Goal: Task Accomplishment & Management: Use online tool/utility

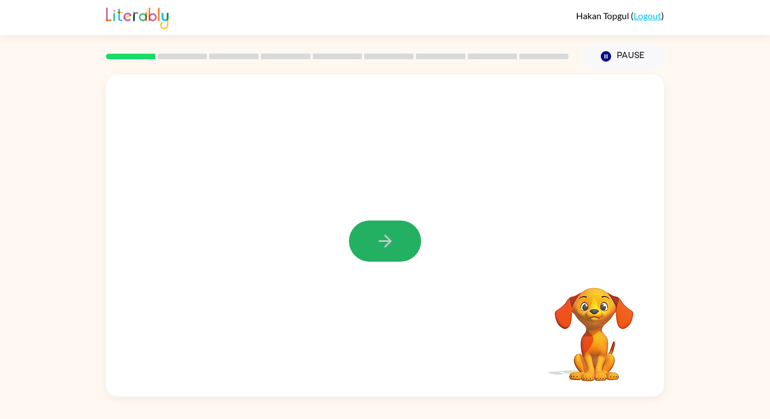
click at [391, 242] on icon "button" at bounding box center [385, 241] width 20 height 20
click at [413, 210] on icon "Loader Your response is being sent to our graders" at bounding box center [386, 244] width 68 height 68
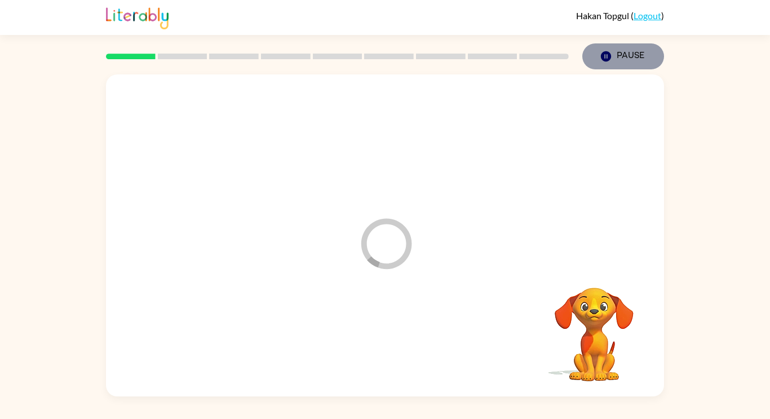
click at [603, 55] on icon "button" at bounding box center [606, 56] width 10 height 10
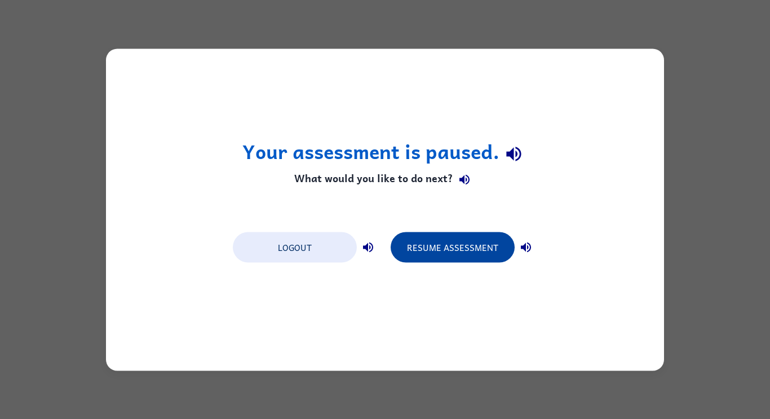
click at [403, 247] on button "Resume Assessment" at bounding box center [453, 247] width 124 height 30
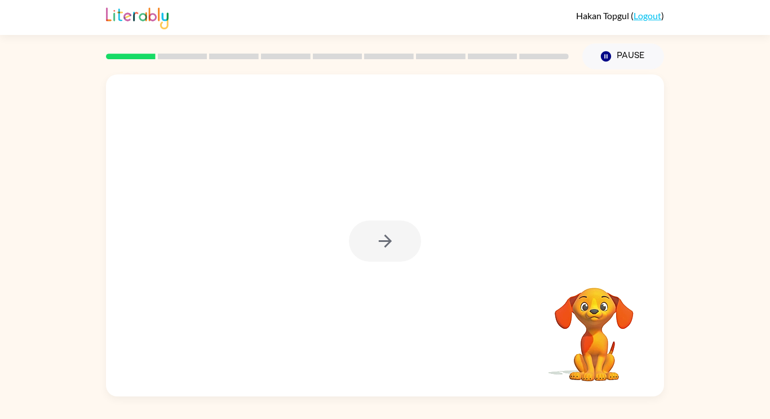
click at [377, 241] on div at bounding box center [385, 240] width 72 height 41
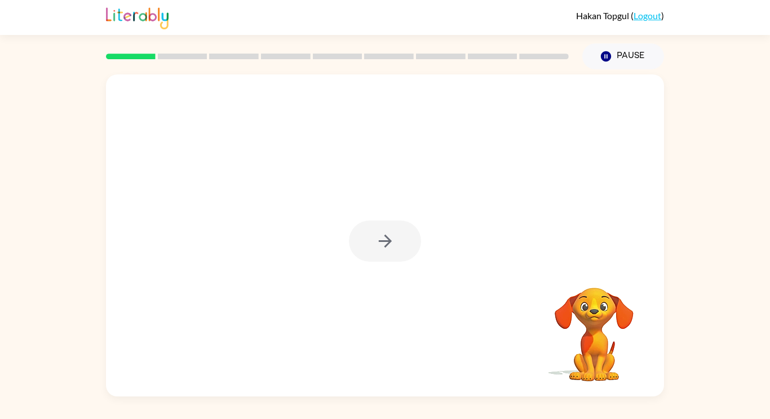
click at [377, 241] on div at bounding box center [385, 240] width 72 height 41
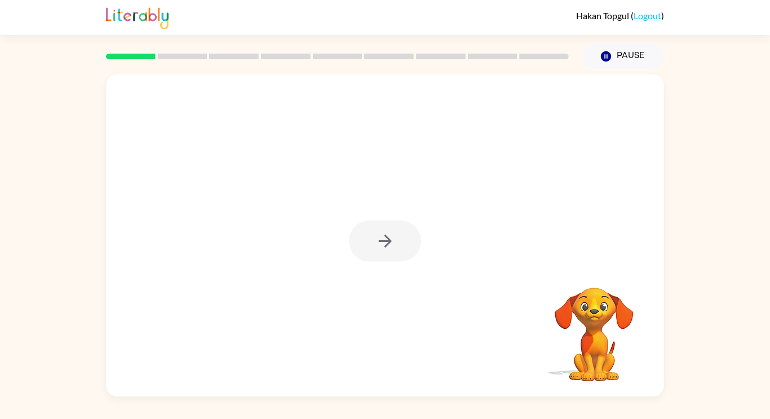
click at [377, 241] on div at bounding box center [385, 240] width 72 height 41
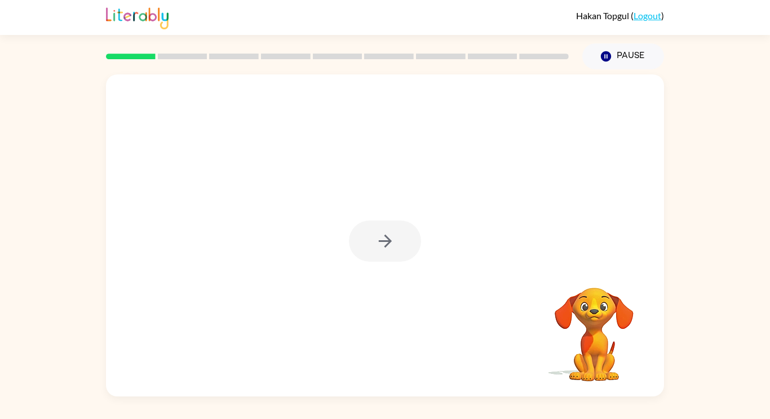
click at [377, 241] on div at bounding box center [385, 240] width 72 height 41
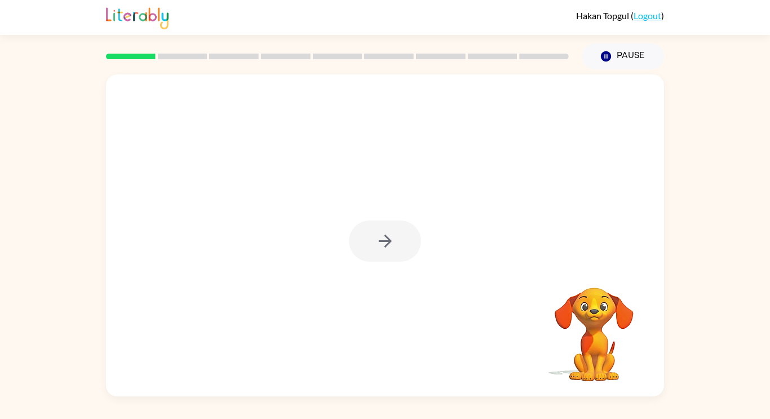
click at [377, 241] on div at bounding box center [385, 240] width 72 height 41
click at [377, 241] on icon "button" at bounding box center [385, 241] width 20 height 20
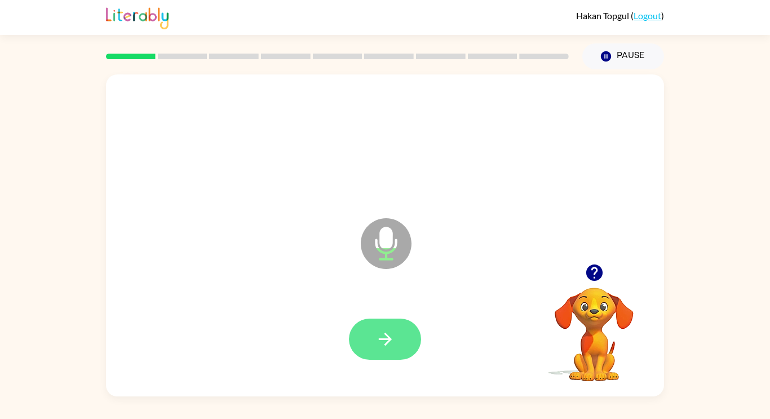
click at [400, 328] on button "button" at bounding box center [385, 339] width 72 height 41
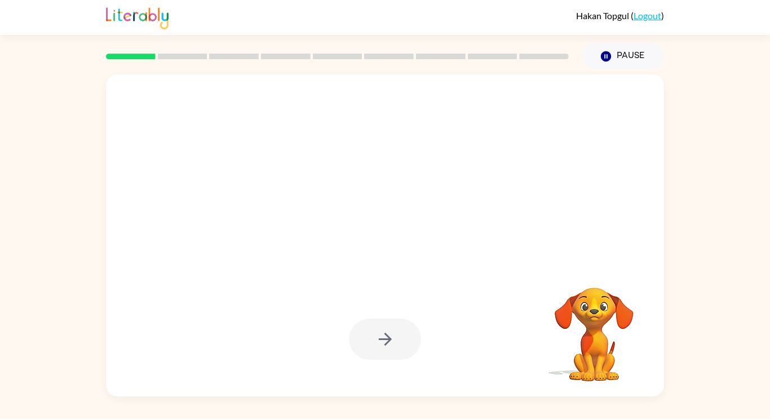
click at [386, 331] on div at bounding box center [385, 339] width 72 height 41
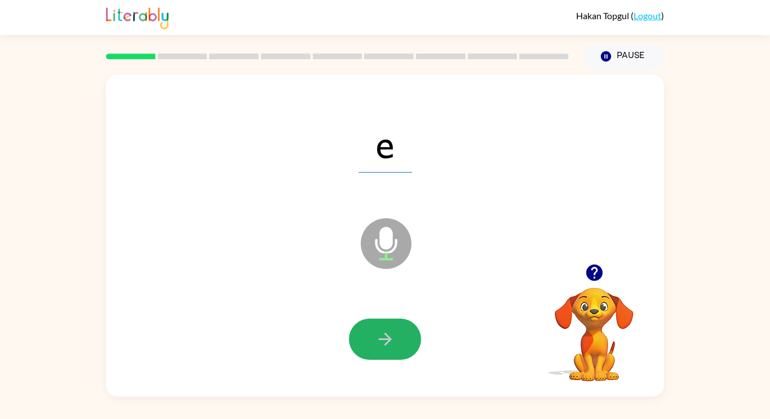
click at [386, 331] on icon "button" at bounding box center [385, 339] width 20 height 20
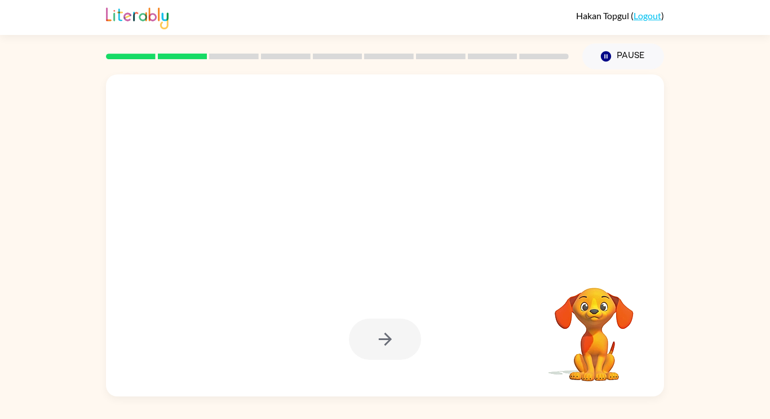
click at [674, 275] on div "Your browser must support playing .mp4 files to use Literably. Please try using…" at bounding box center [385, 232] width 770 height 327
click at [397, 324] on div at bounding box center [385, 339] width 72 height 41
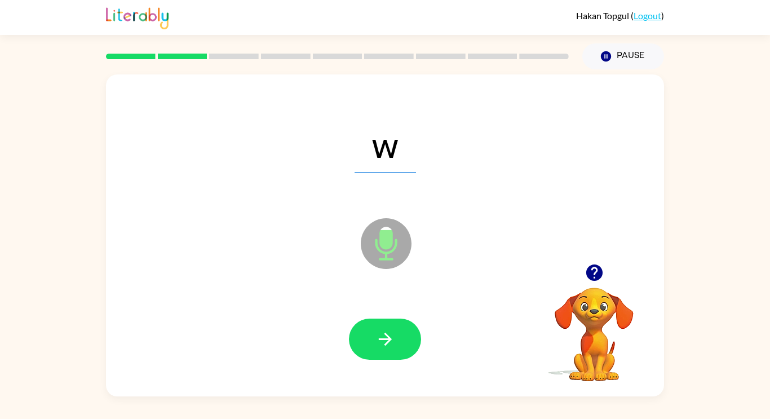
click at [397, 324] on button "button" at bounding box center [385, 339] width 72 height 41
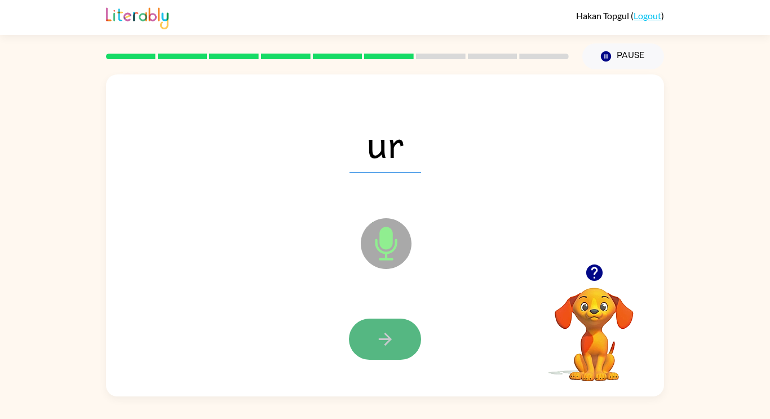
click at [395, 327] on button "button" at bounding box center [385, 339] width 72 height 41
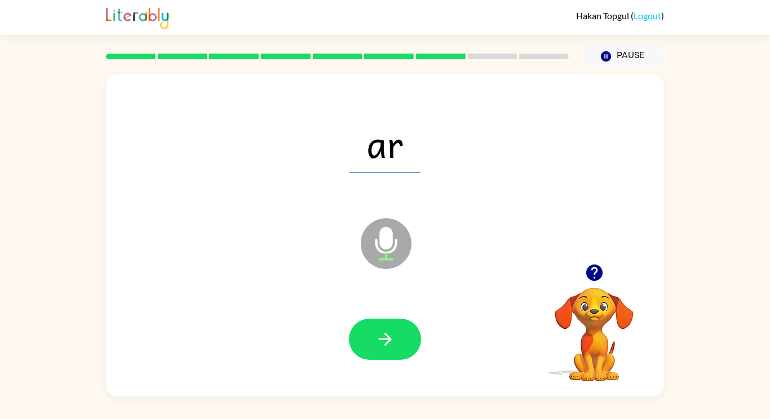
click at [394, 322] on button "button" at bounding box center [385, 339] width 72 height 41
click at [393, 330] on icon "button" at bounding box center [385, 339] width 20 height 20
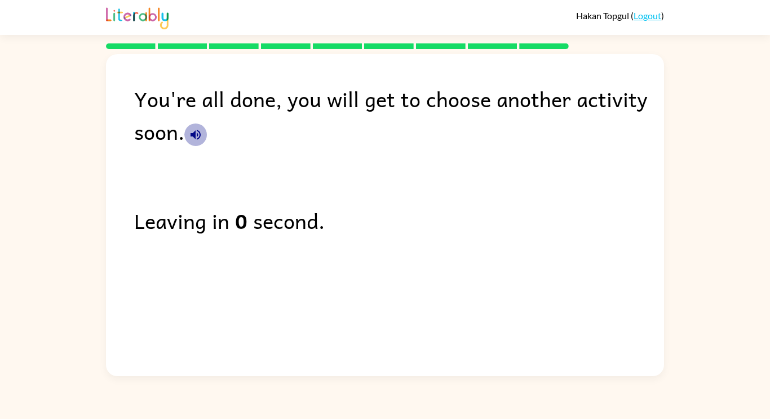
click at [192, 135] on icon "button" at bounding box center [196, 135] width 10 height 10
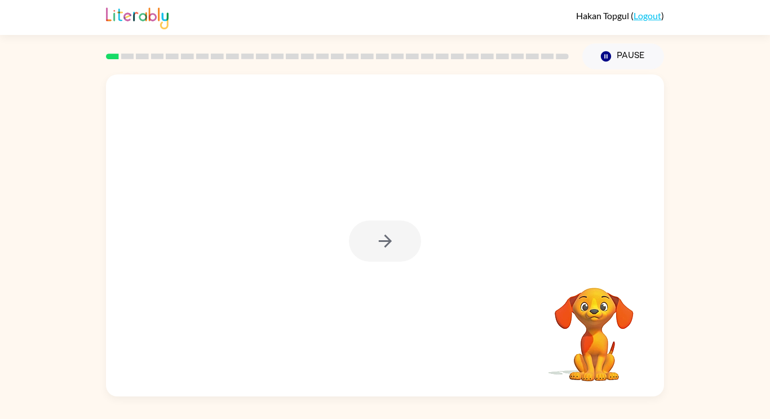
click at [391, 244] on div at bounding box center [385, 240] width 72 height 41
click at [391, 245] on icon "button" at bounding box center [385, 241] width 20 height 20
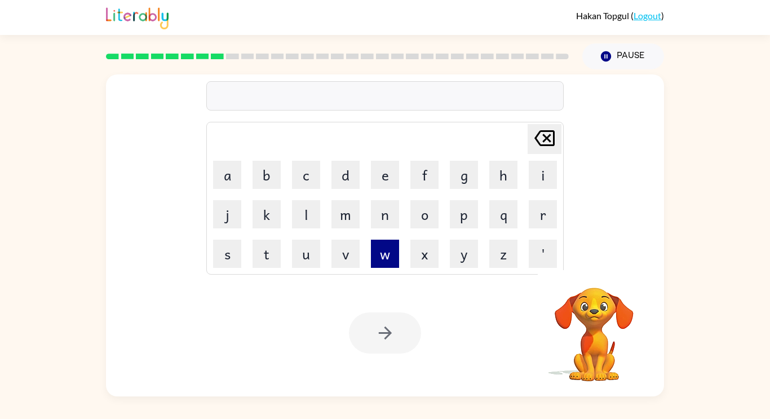
click at [392, 252] on button "w" at bounding box center [385, 254] width 28 height 28
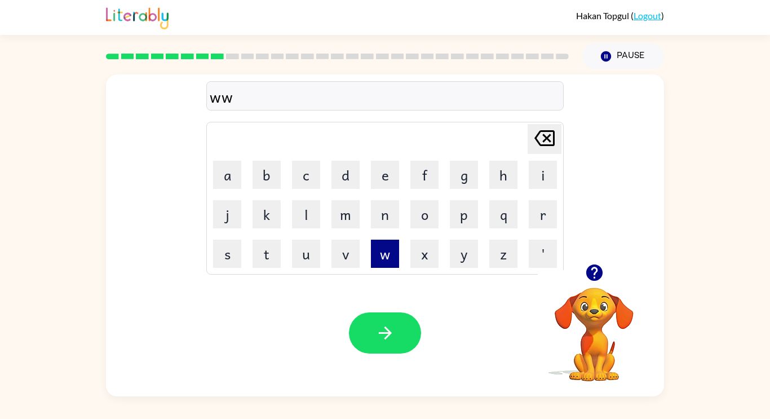
type button "w"
click at [231, 101] on div "wwmiracle" at bounding box center [385, 97] width 351 height 24
click at [625, 129] on div "pl Delete Delete last character input a b c d e f g h i j k l m n o p q r s t u…" at bounding box center [385, 168] width 558 height 189
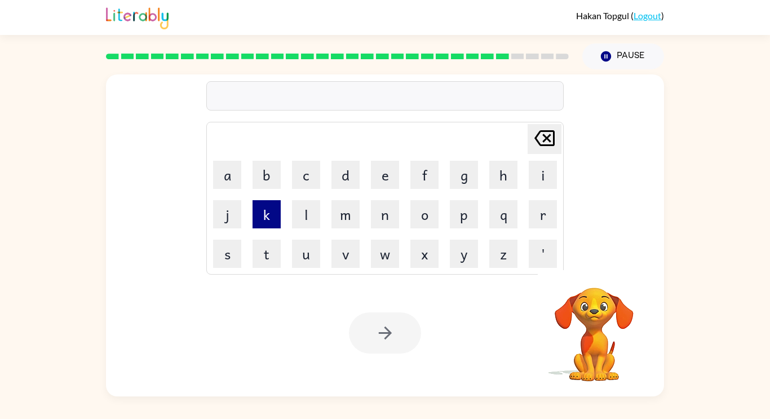
click at [272, 205] on button "k" at bounding box center [267, 214] width 28 height 28
type button "k"
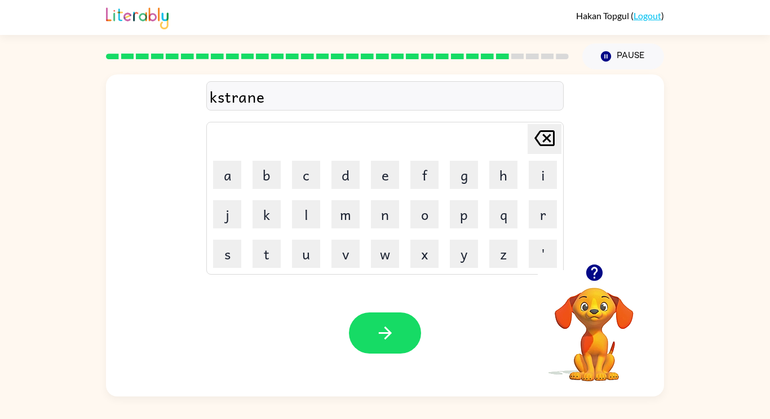
click at [216, 99] on div "kstrane" at bounding box center [385, 97] width 351 height 24
click at [216, 98] on div "kstrane" at bounding box center [385, 97] width 351 height 24
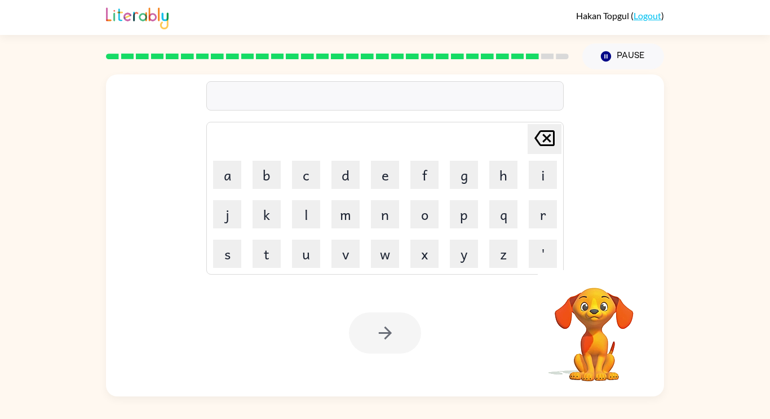
click at [446, 211] on td "p" at bounding box center [464, 214] width 38 height 38
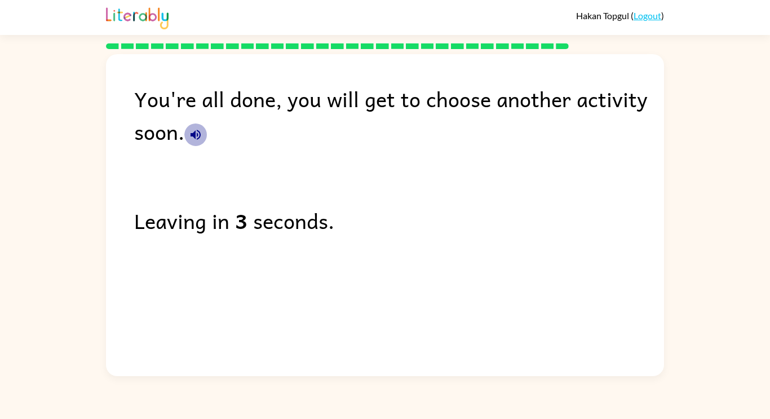
click at [197, 127] on button "button" at bounding box center [195, 134] width 23 height 23
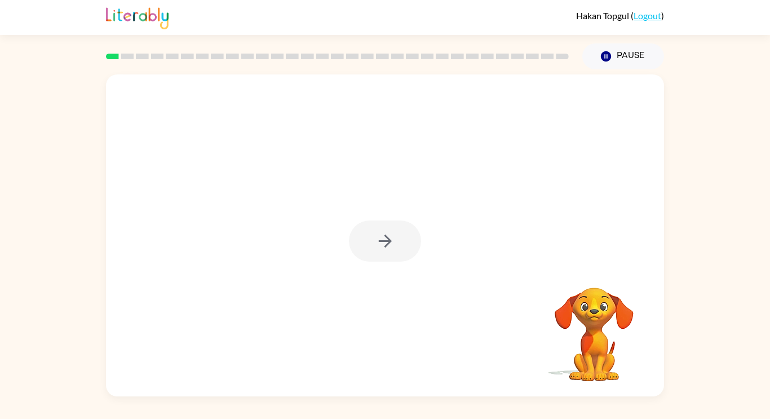
click at [406, 241] on div at bounding box center [385, 240] width 72 height 41
click at [409, 237] on div at bounding box center [385, 240] width 72 height 41
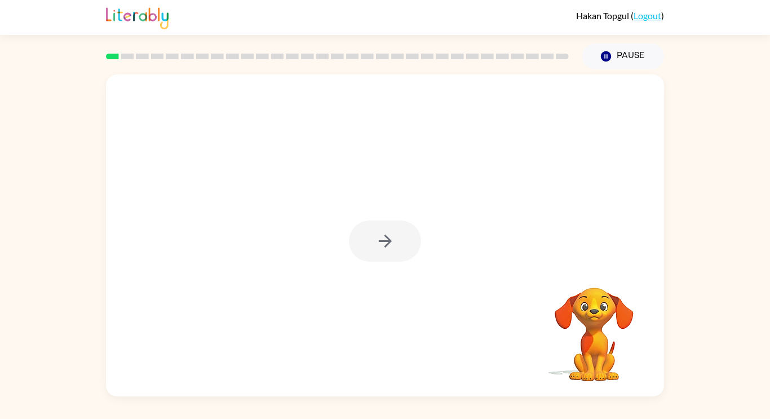
click at [409, 237] on button "button" at bounding box center [385, 240] width 72 height 41
click at [401, 224] on div at bounding box center [357, 215] width 481 height 41
click at [400, 223] on div at bounding box center [357, 215] width 481 height 41
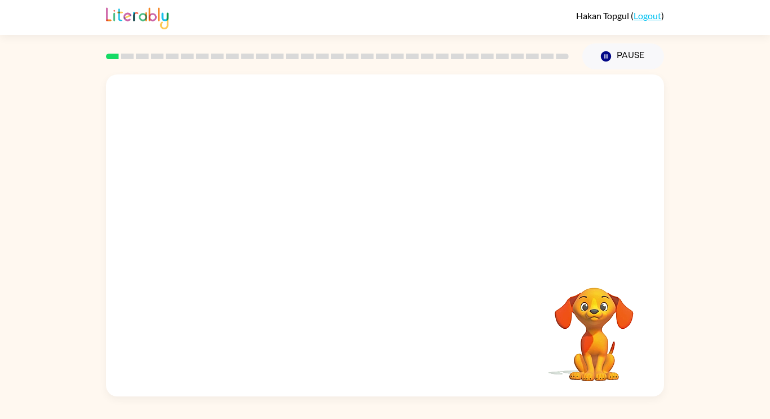
click at [400, 223] on div at bounding box center [357, 215] width 481 height 41
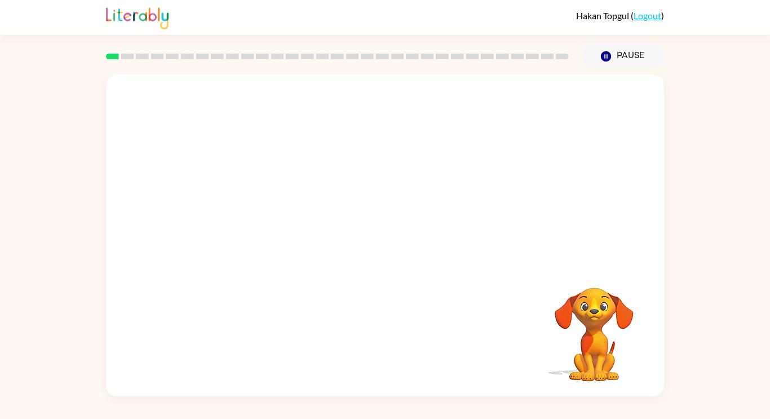
click at [400, 223] on div at bounding box center [357, 215] width 481 height 41
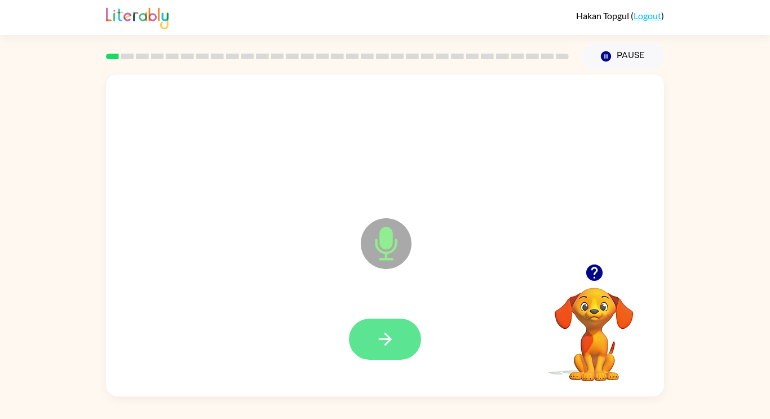
click at [357, 339] on button "button" at bounding box center [385, 339] width 72 height 41
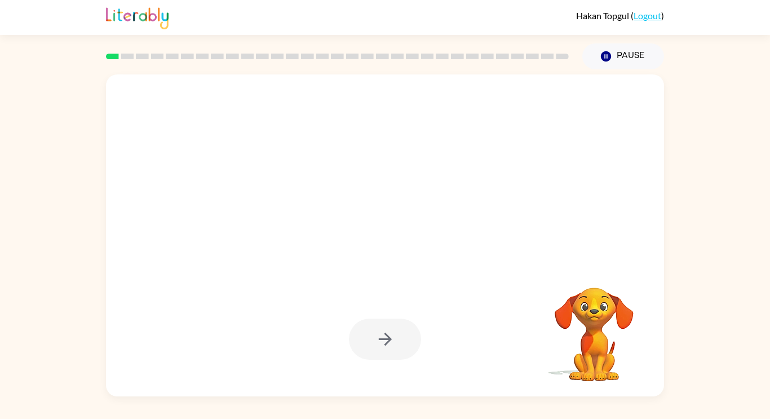
click at [377, 338] on icon "button" at bounding box center [385, 339] width 20 height 20
click at [383, 343] on div at bounding box center [385, 339] width 72 height 41
click at [380, 340] on div at bounding box center [385, 339] width 72 height 41
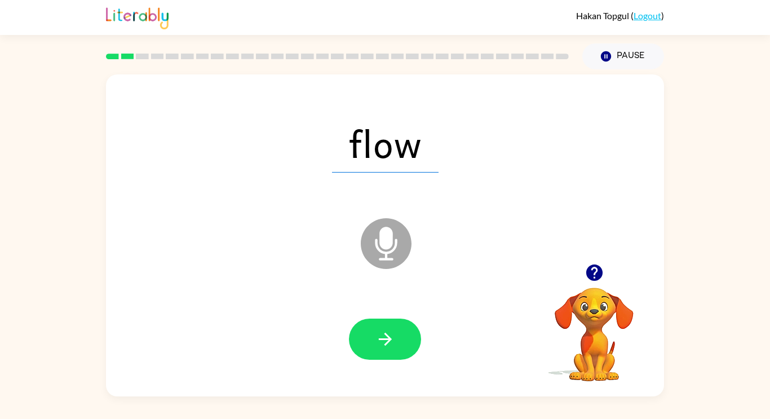
click at [380, 340] on icon "button" at bounding box center [385, 339] width 20 height 20
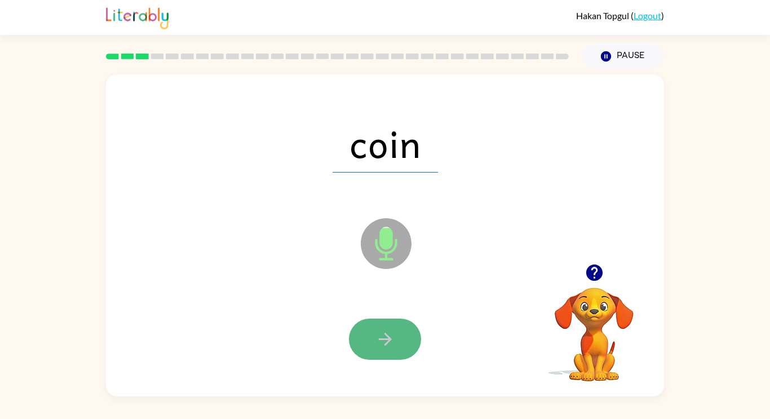
click at [397, 350] on button "button" at bounding box center [385, 339] width 72 height 41
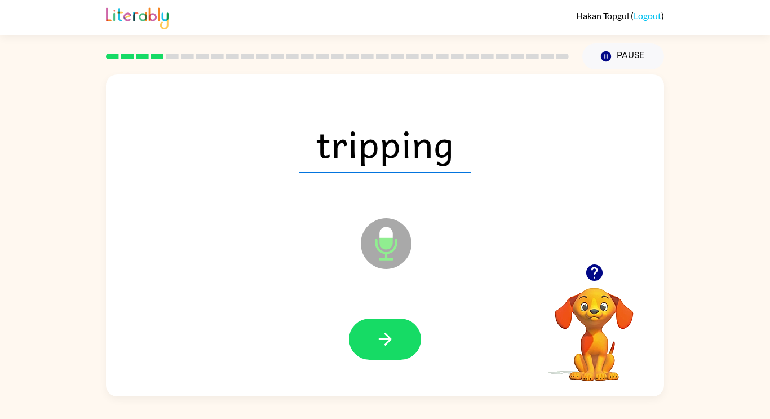
click at [397, 350] on button "button" at bounding box center [385, 339] width 72 height 41
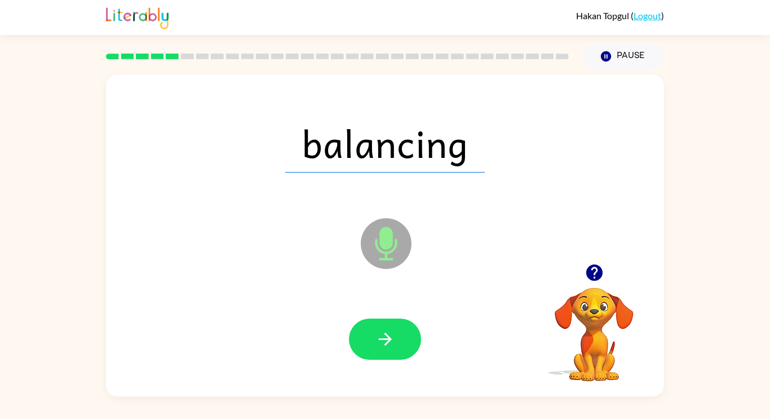
click at [397, 350] on button "button" at bounding box center [385, 339] width 72 height 41
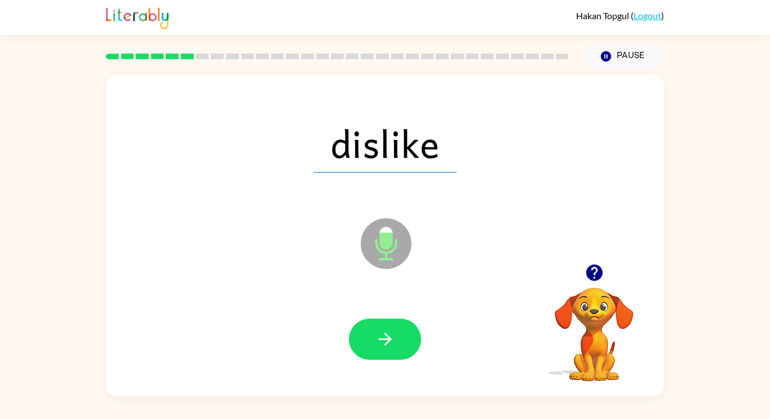
click at [397, 350] on button "button" at bounding box center [385, 339] width 72 height 41
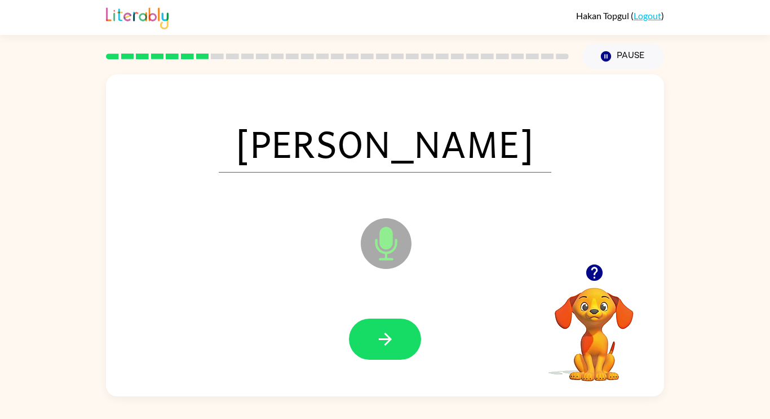
click at [397, 350] on button "button" at bounding box center [385, 339] width 72 height 41
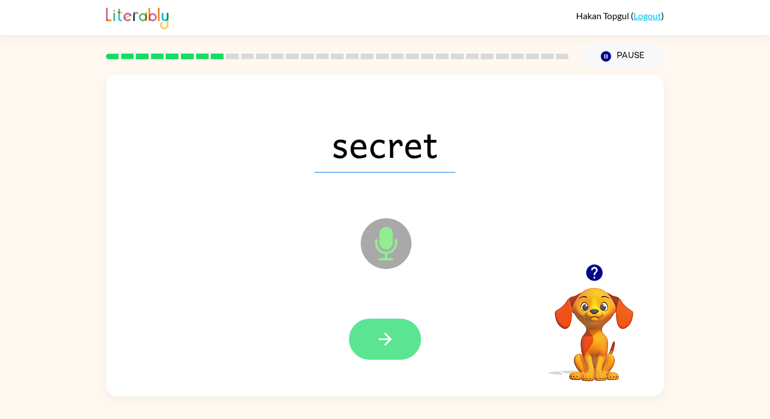
click at [396, 352] on button "button" at bounding box center [385, 339] width 72 height 41
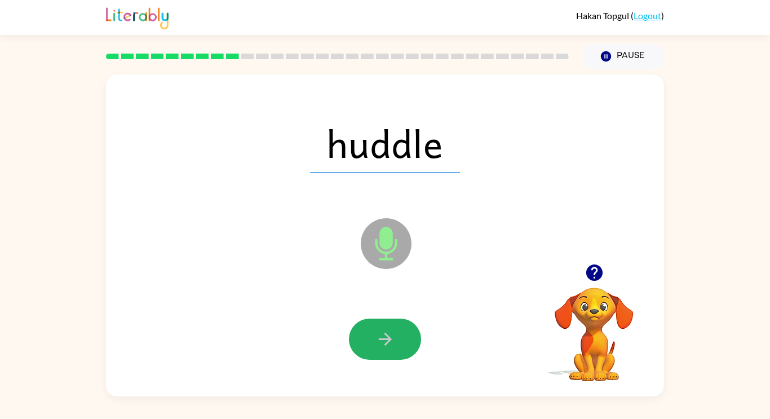
click at [396, 352] on button "button" at bounding box center [385, 339] width 72 height 41
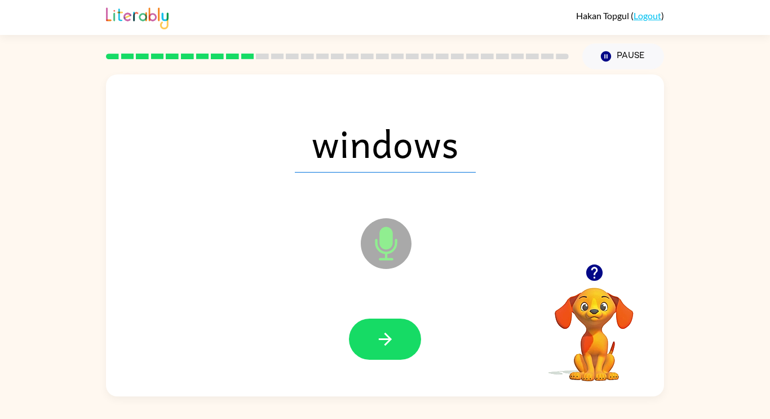
click at [396, 352] on button "button" at bounding box center [385, 339] width 72 height 41
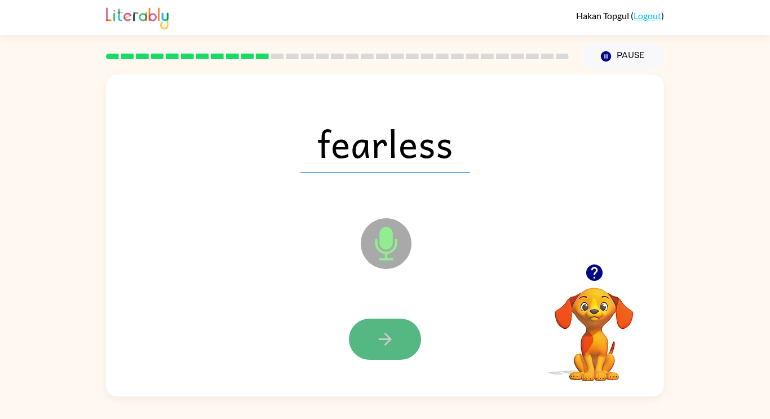
click at [396, 351] on button "button" at bounding box center [385, 339] width 72 height 41
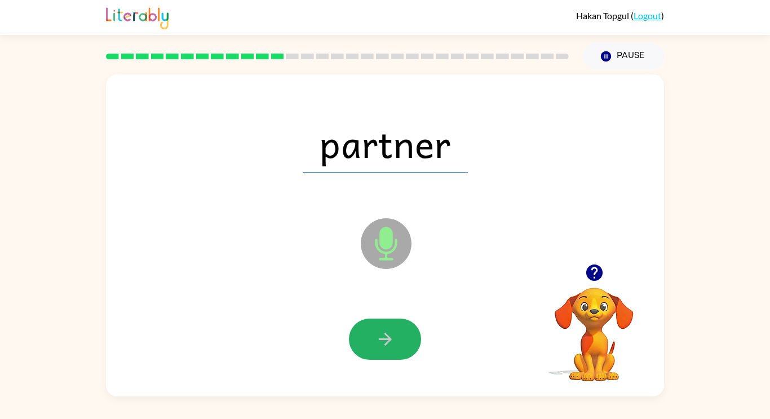
click at [396, 351] on button "button" at bounding box center [385, 339] width 72 height 41
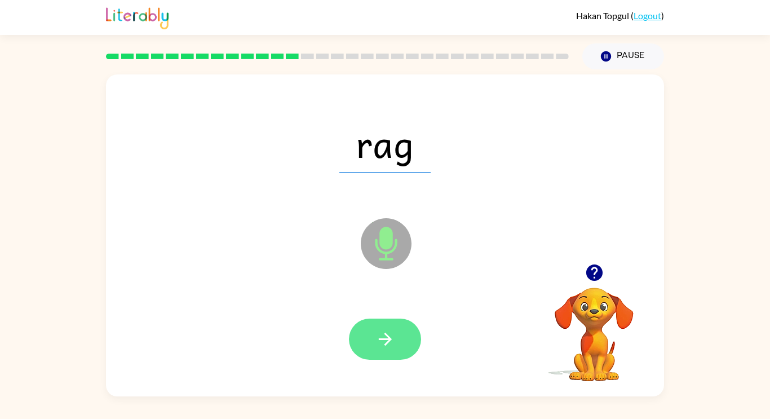
click at [391, 342] on icon "button" at bounding box center [385, 339] width 20 height 20
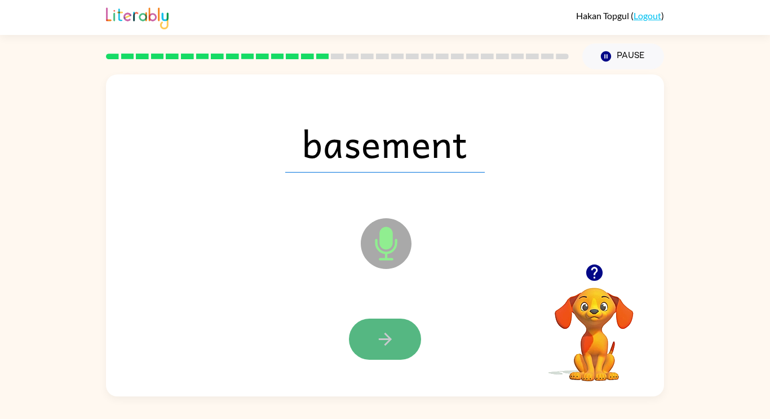
click at [391, 342] on icon "button" at bounding box center [385, 339] width 20 height 20
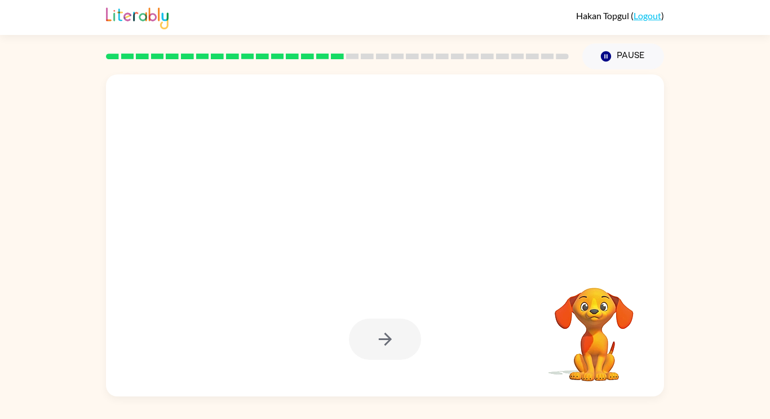
click at [391, 342] on div at bounding box center [385, 339] width 72 height 41
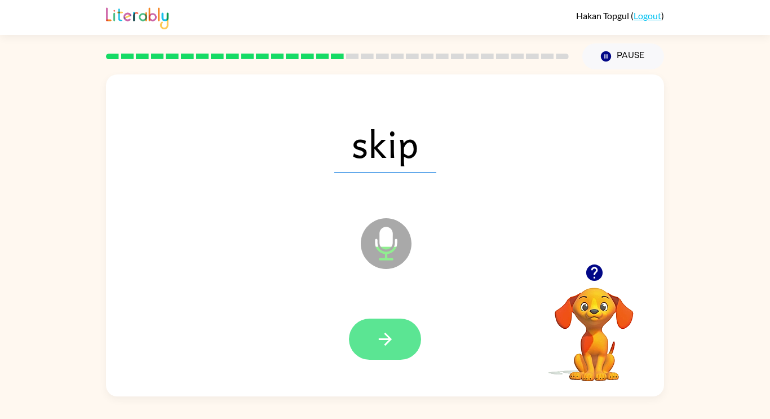
click at [387, 343] on icon "button" at bounding box center [384, 339] width 13 height 13
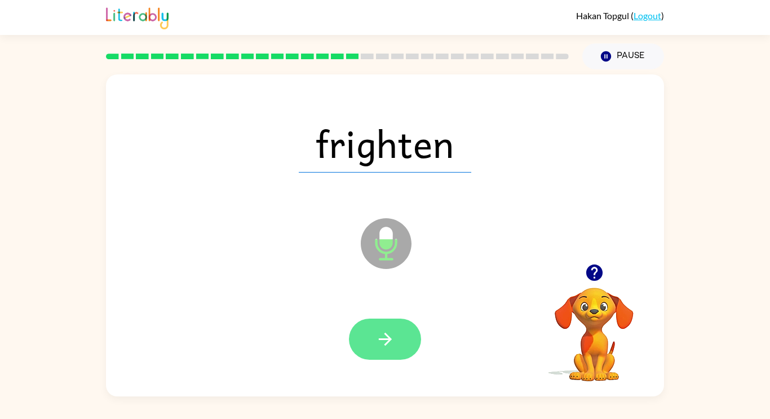
click at [385, 339] on icon "button" at bounding box center [384, 339] width 13 height 13
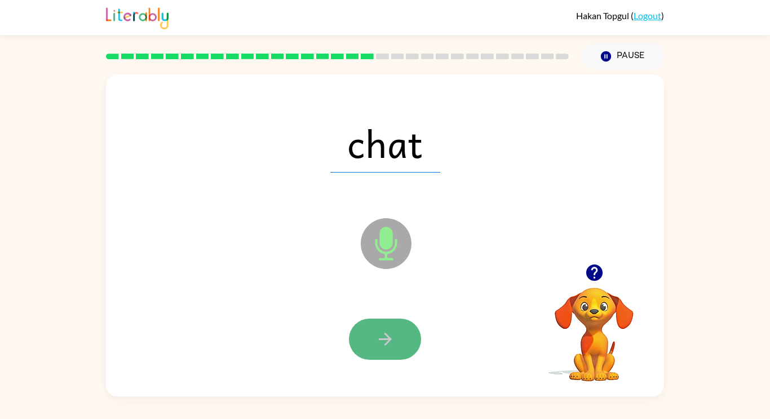
click at [387, 338] on icon "button" at bounding box center [384, 339] width 13 height 13
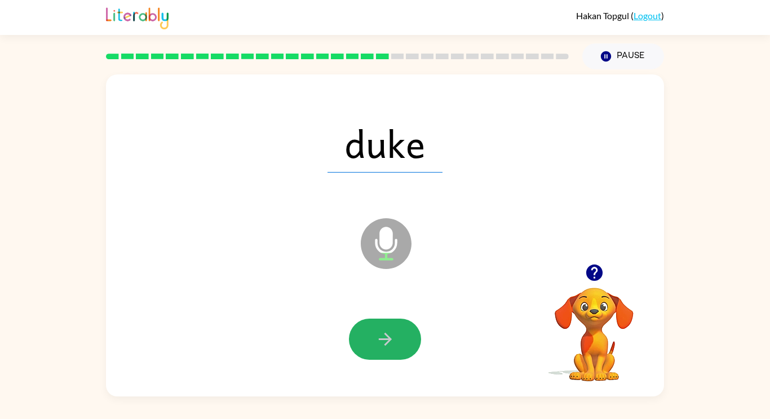
click at [387, 338] on icon "button" at bounding box center [384, 339] width 13 height 13
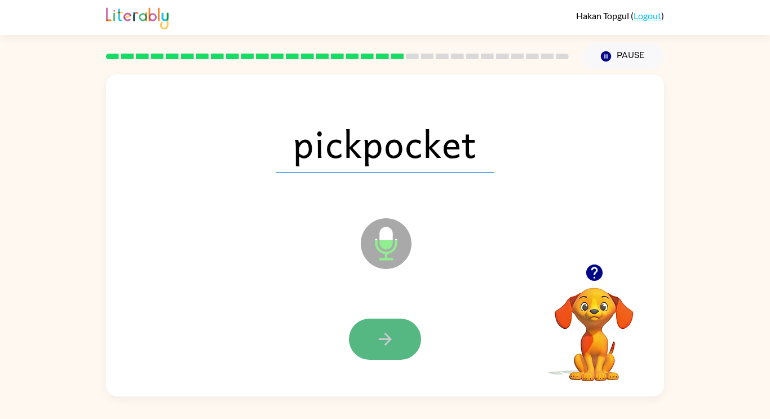
click at [388, 338] on icon "button" at bounding box center [384, 339] width 13 height 13
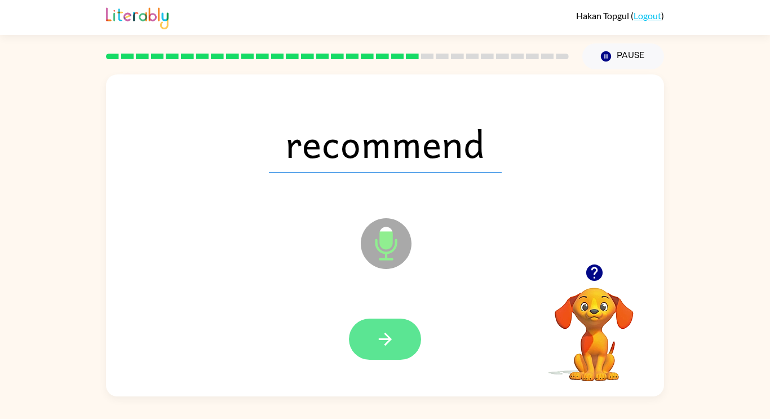
click at [382, 339] on icon "button" at bounding box center [385, 339] width 20 height 20
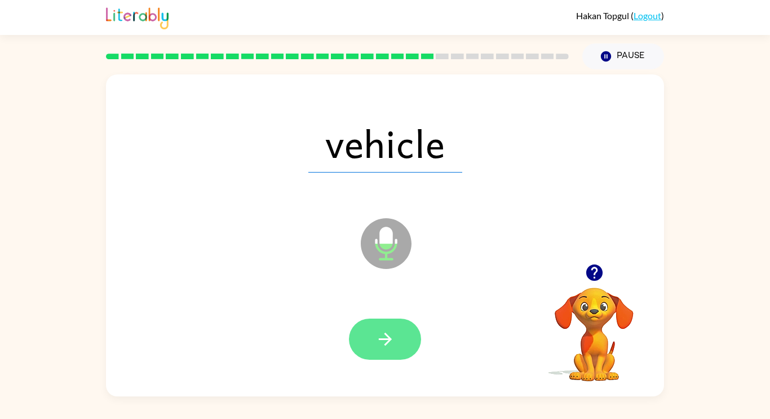
click at [382, 337] on icon "button" at bounding box center [385, 339] width 20 height 20
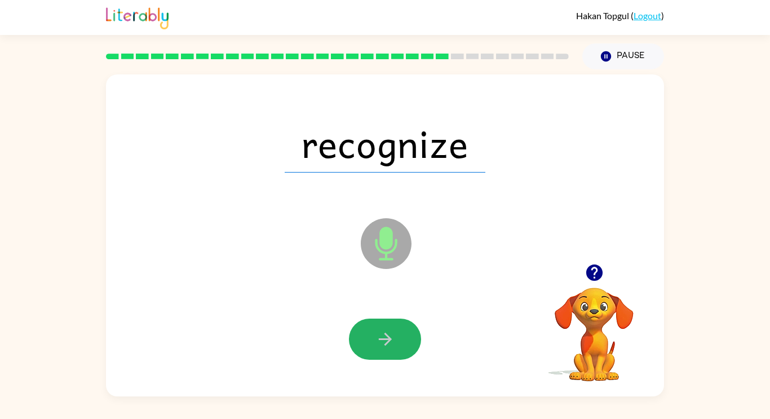
click at [379, 334] on icon "button" at bounding box center [385, 339] width 20 height 20
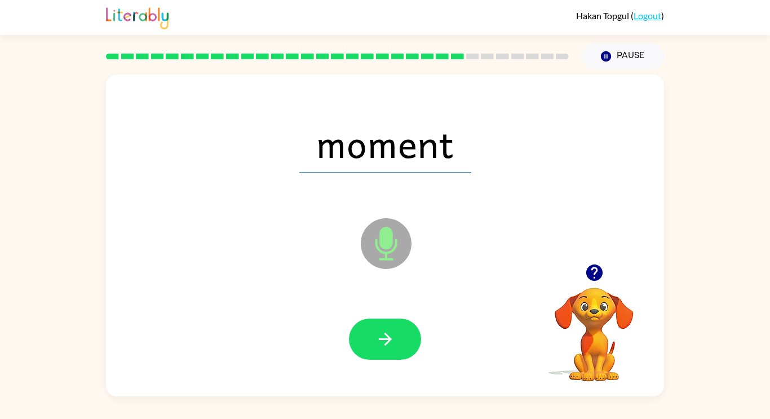
click at [379, 334] on icon "button" at bounding box center [385, 339] width 20 height 20
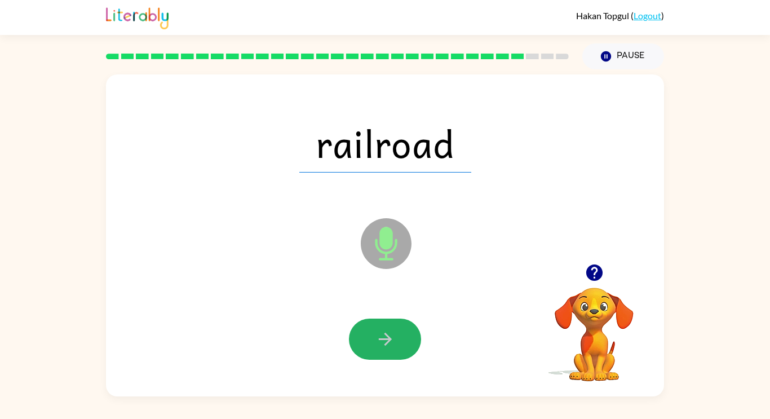
click at [379, 334] on icon "button" at bounding box center [385, 339] width 20 height 20
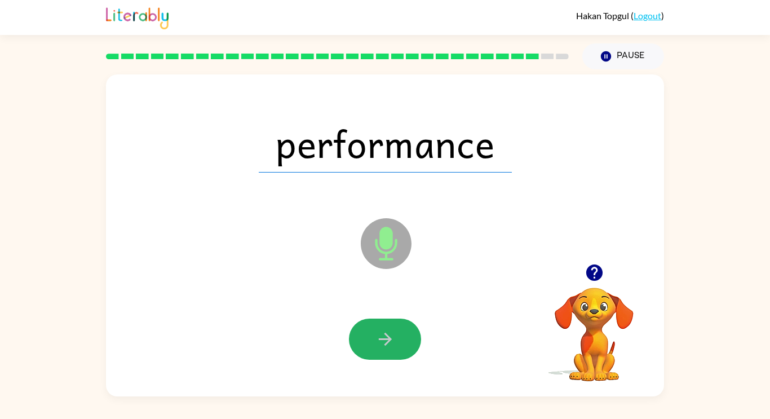
click at [379, 334] on icon "button" at bounding box center [385, 339] width 20 height 20
click at [379, 334] on div at bounding box center [385, 339] width 72 height 41
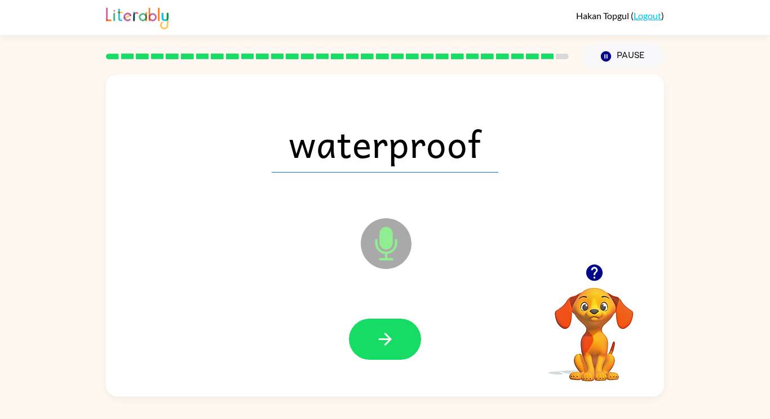
click at [379, 334] on icon "button" at bounding box center [385, 339] width 20 height 20
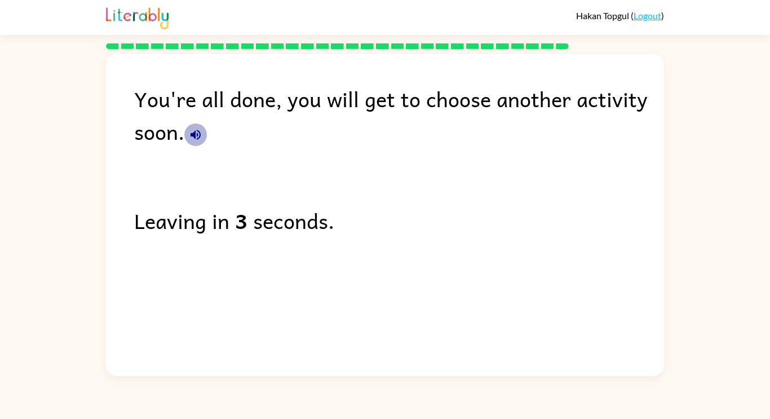
click at [191, 131] on icon "button" at bounding box center [196, 135] width 14 height 14
